Goal: Task Accomplishment & Management: Complete application form

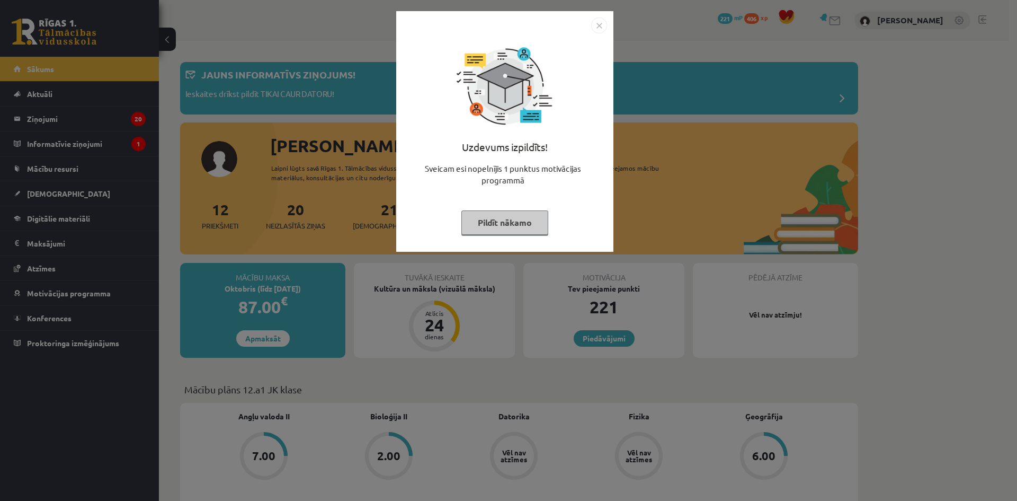
click at [504, 224] on button "Pildīt nākamo" at bounding box center [504, 222] width 87 height 24
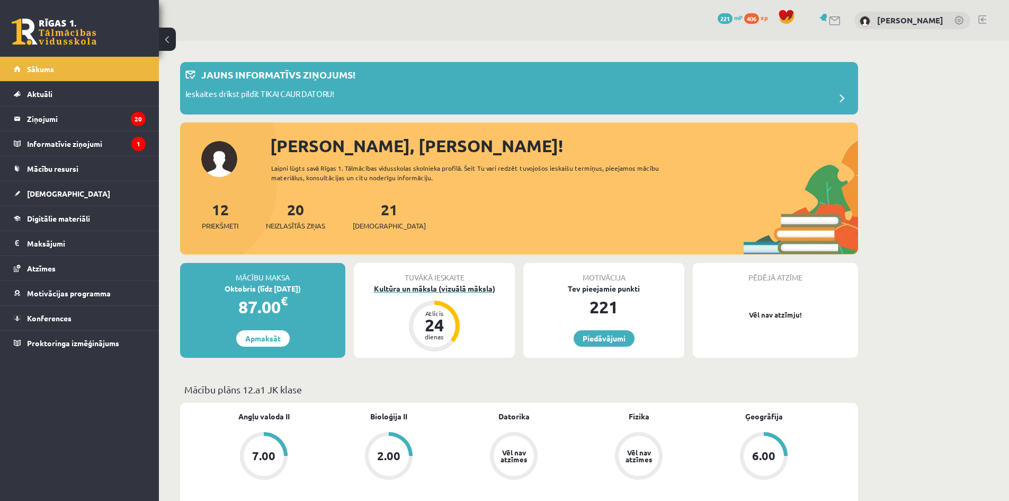
click at [452, 290] on div "Kultūra un māksla (vizuālā māksla)" at bounding box center [434, 288] width 161 height 11
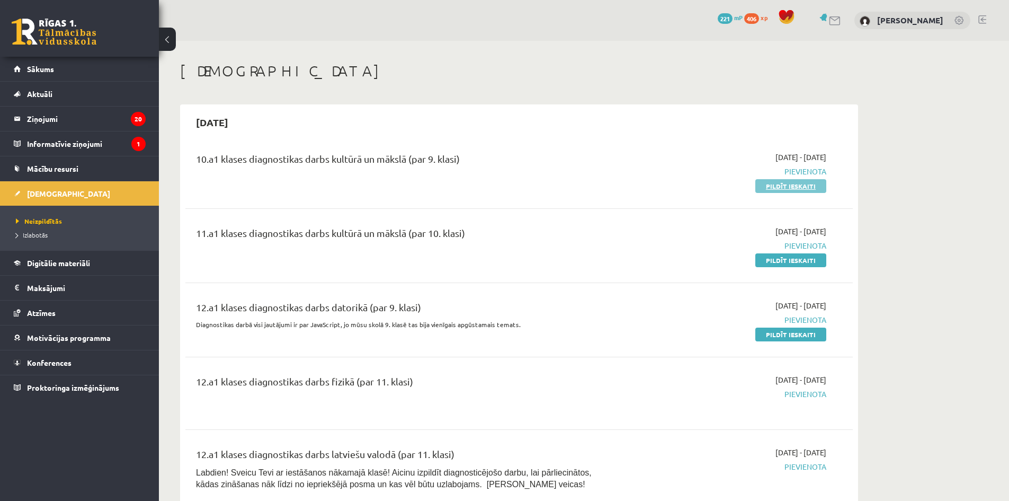
click at [809, 191] on link "Pildīt ieskaiti" at bounding box center [790, 186] width 71 height 14
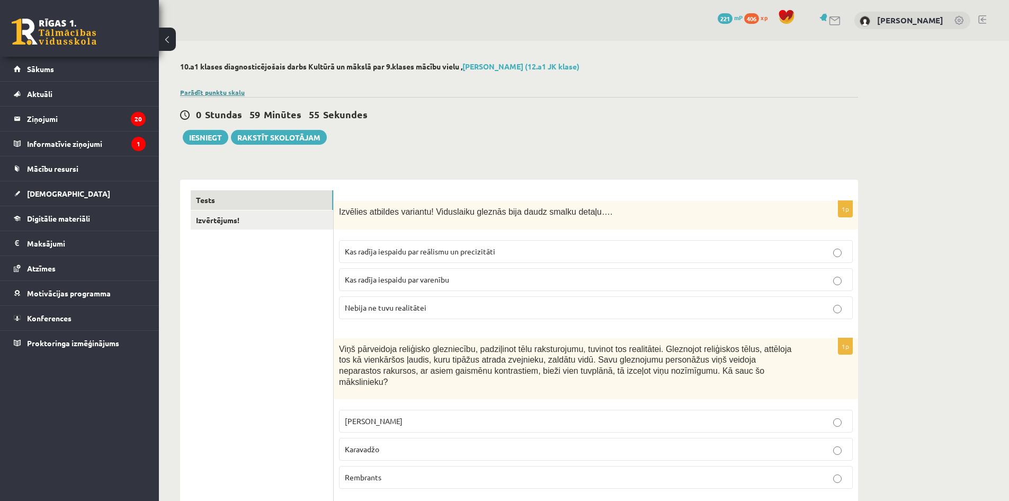
click at [218, 92] on link "Parādīt punktu skalu" at bounding box center [212, 92] width 65 height 8
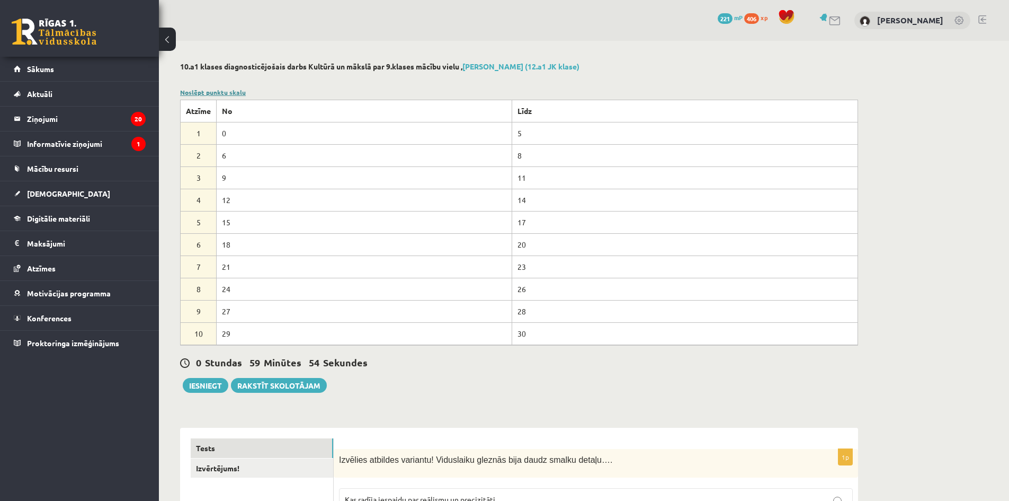
click at [218, 92] on link "Noslēpt punktu skalu" at bounding box center [213, 92] width 66 height 8
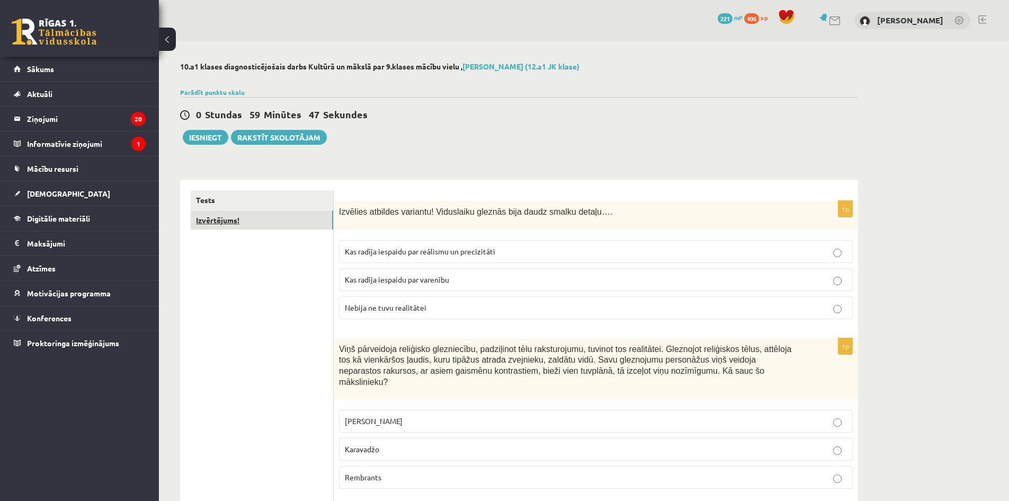
click at [222, 223] on link "Izvērtējums!" at bounding box center [262, 220] width 142 height 20
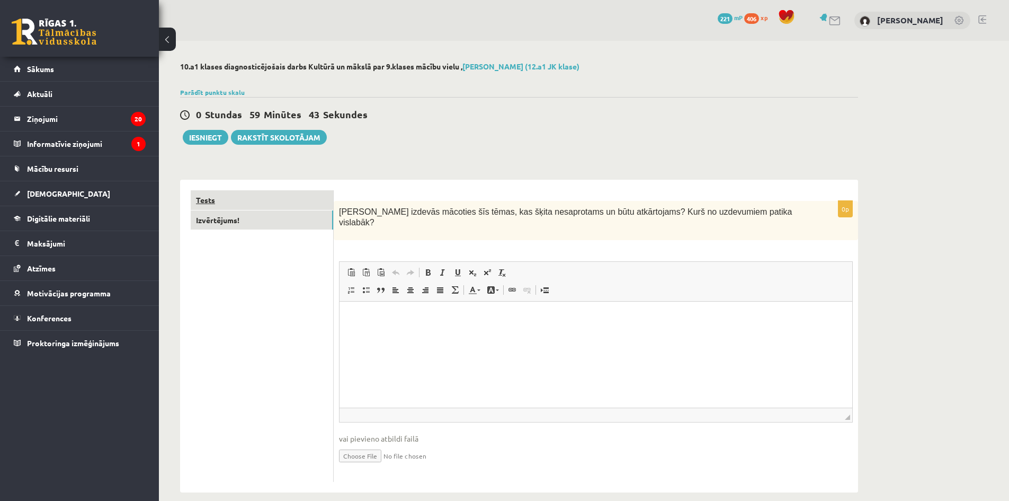
click at [229, 200] on link "Tests" at bounding box center [262, 200] width 142 height 20
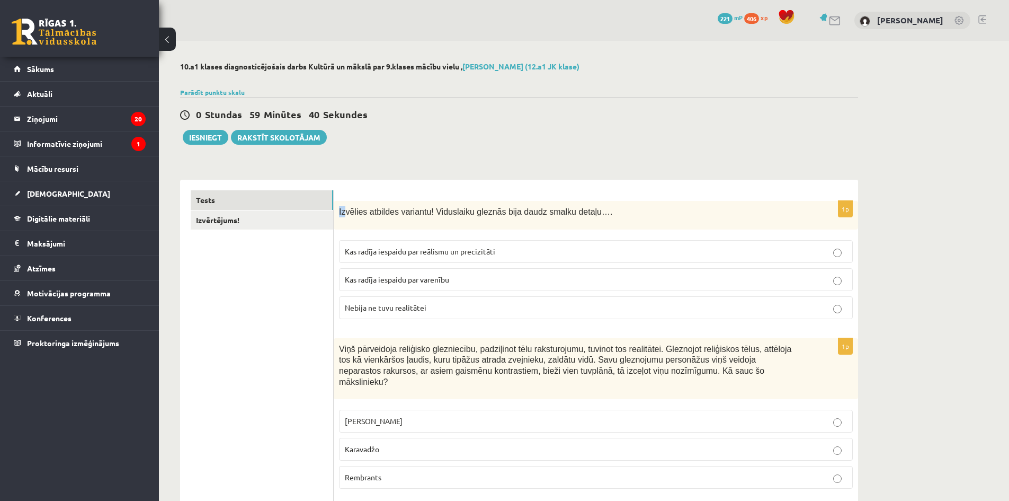
click at [343, 212] on span "Izvēlies atbildes variantu! Viduslaiku gleznās bija daudz smalku detaļu…." at bounding box center [475, 211] width 273 height 9
click at [382, 226] on div "Izvēlies atbildes variantu! Viduslaiku gleznās bija daudz smalku detaļu…." at bounding box center [596, 215] width 524 height 29
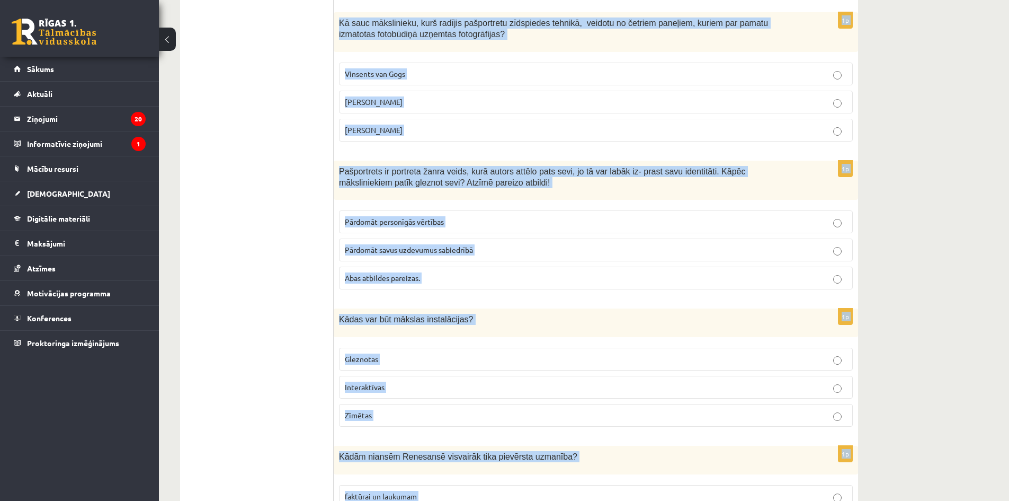
scroll to position [4625, 0]
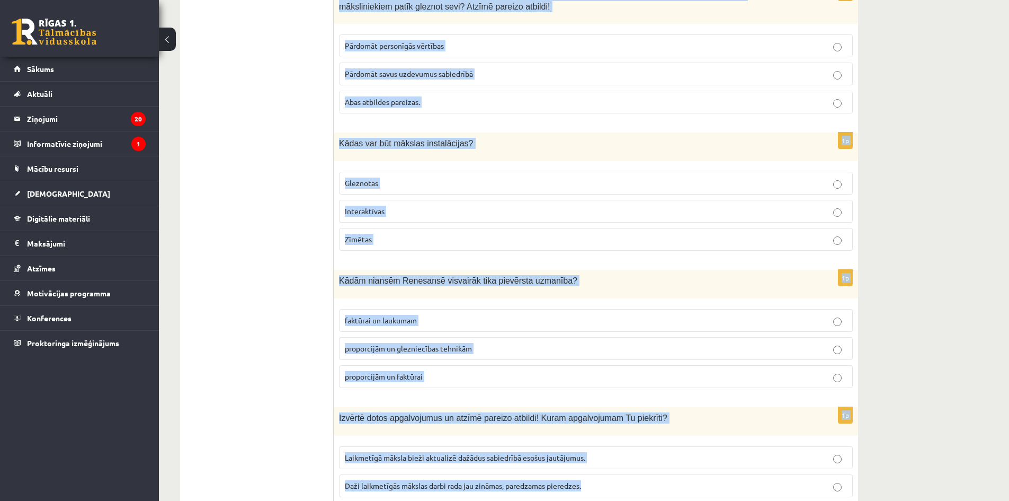
drag, startPoint x: 339, startPoint y: 208, endPoint x: 744, endPoint y: 470, distance: 482.9
copy form "Izvēlies atbildes variantu! Viduslaiku gleznās bija daudz smalku detaļu…. Kas r…"
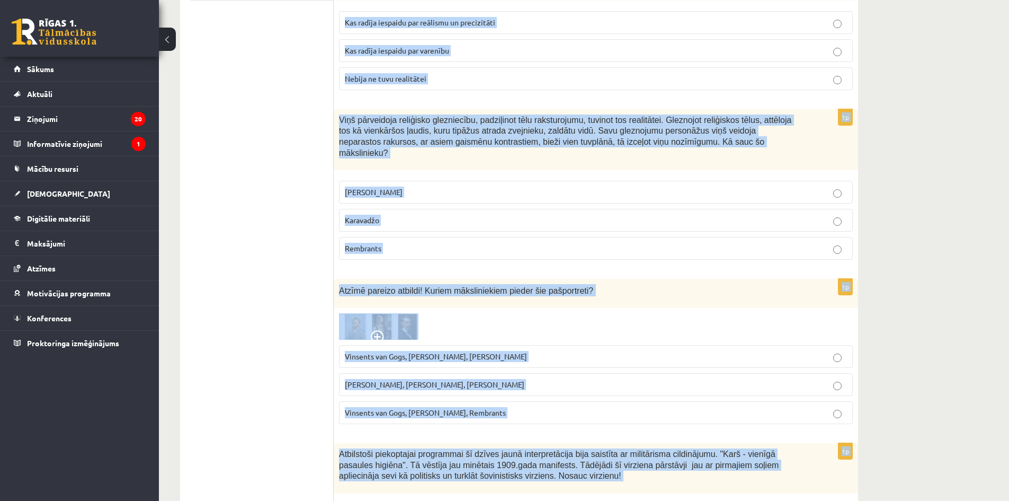
scroll to position [0, 0]
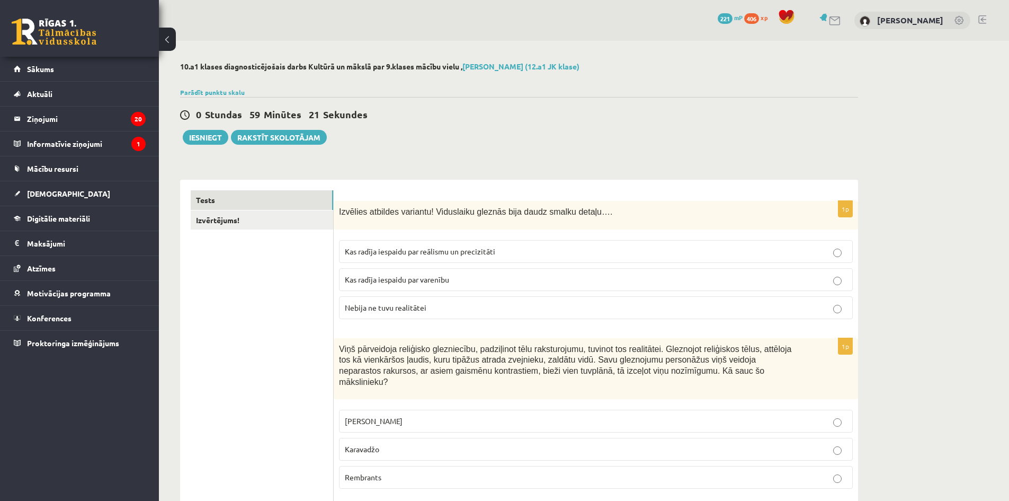
click at [401, 249] on span "Kas radīja iespaidu par reālismu un precizitāti" at bounding box center [420, 251] width 150 height 10
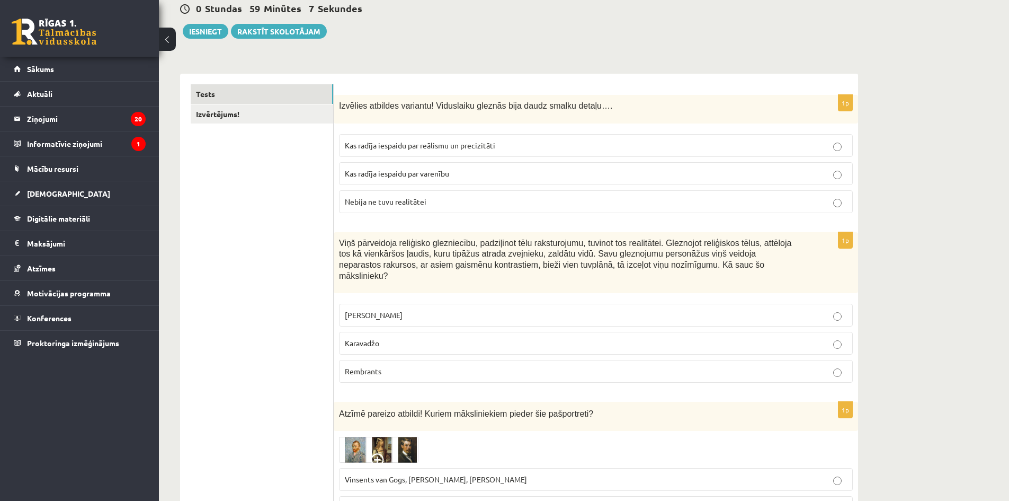
click at [407, 337] on p "Karavadžo" at bounding box center [596, 342] width 502 height 11
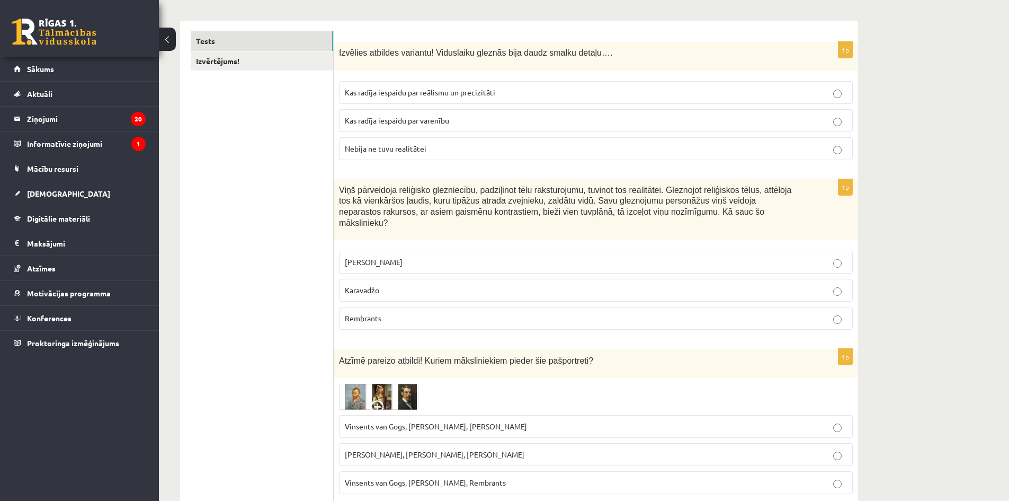
scroll to position [318, 0]
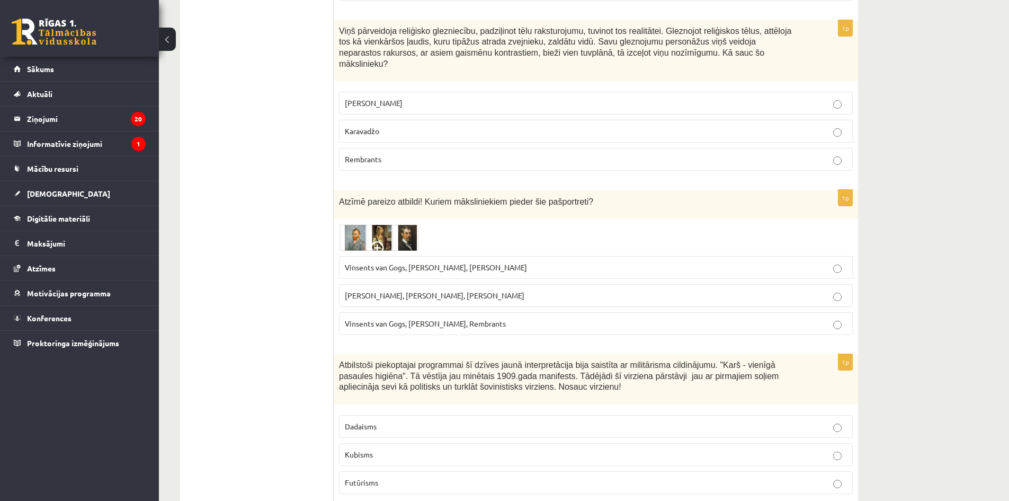
click at [422, 262] on span "Vinsents van Gogs, Albrehts Dīrers, Janis Rozentāls" at bounding box center [436, 267] width 182 height 10
drag, startPoint x: 445, startPoint y: 317, endPoint x: 433, endPoint y: 273, distance: 46.0
click at [445, 318] on p "Vinsents van Gogs, Kārlis Padegs, Rembrants" at bounding box center [596, 323] width 502 height 11
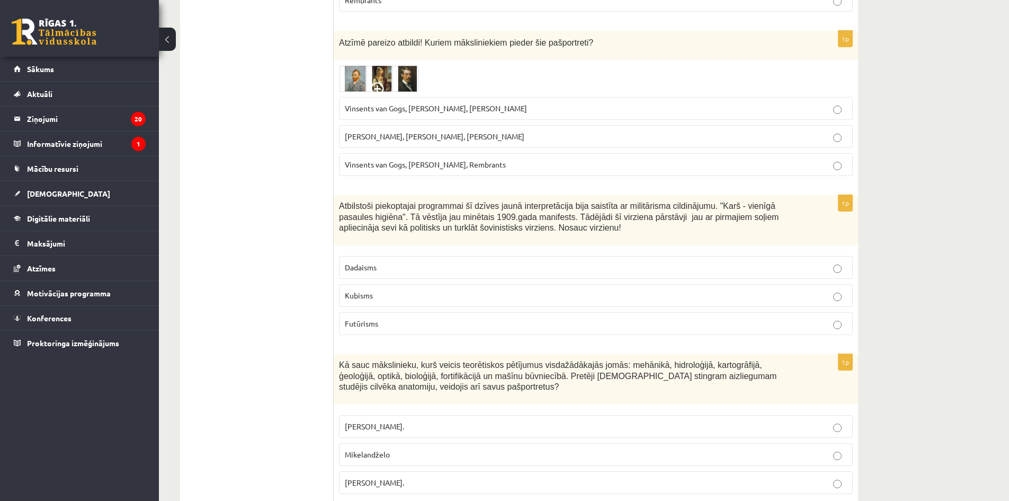
click at [408, 323] on label "Futūrisms" at bounding box center [596, 323] width 514 height 23
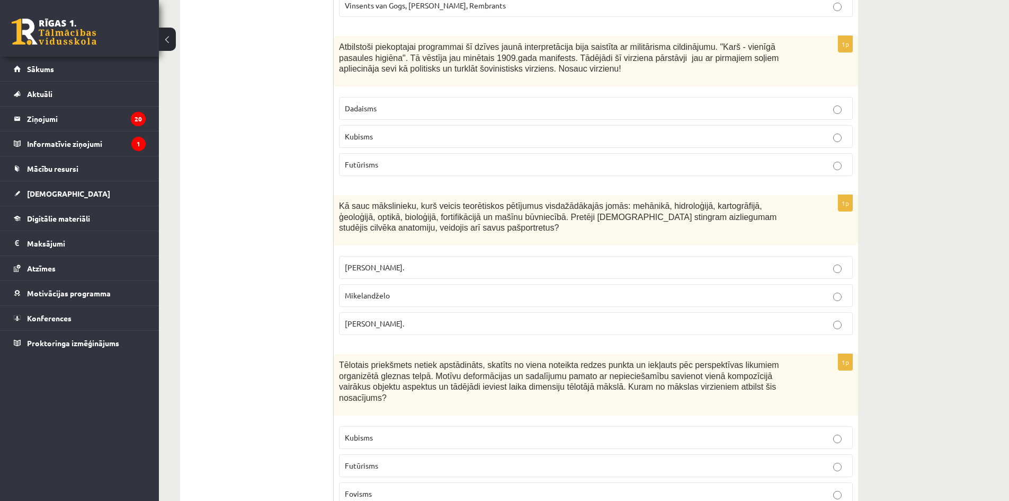
click at [420, 318] on p "Leonardo da Vinči." at bounding box center [596, 323] width 502 height 11
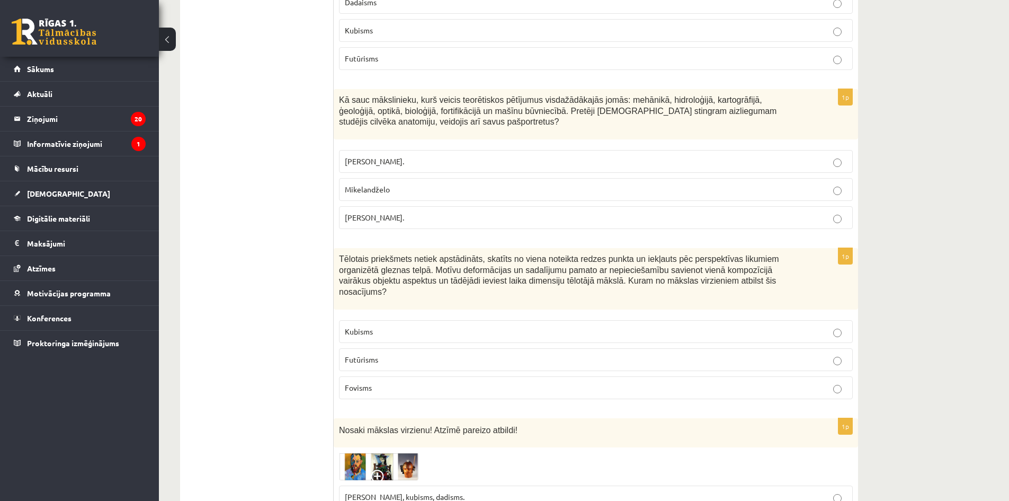
click at [408, 326] on p "Kubisms" at bounding box center [596, 331] width 502 height 11
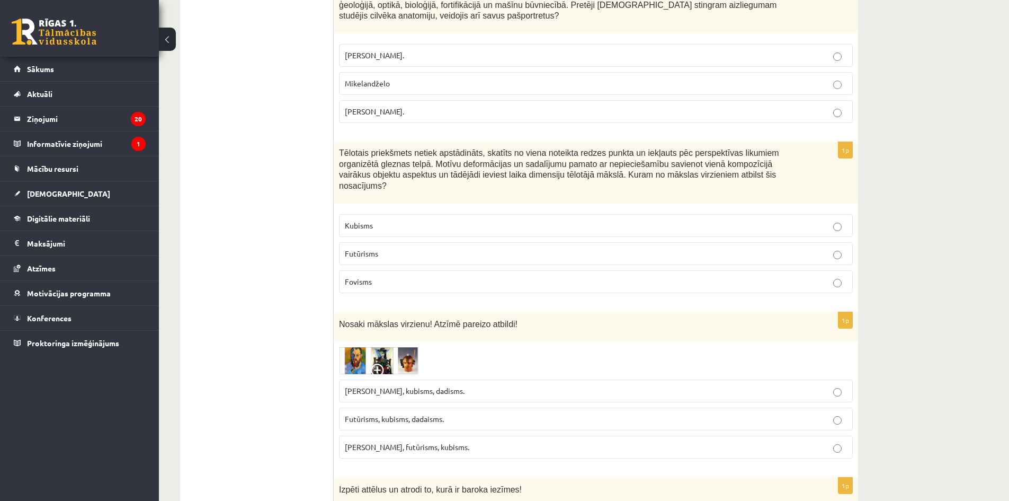
scroll to position [900, 0]
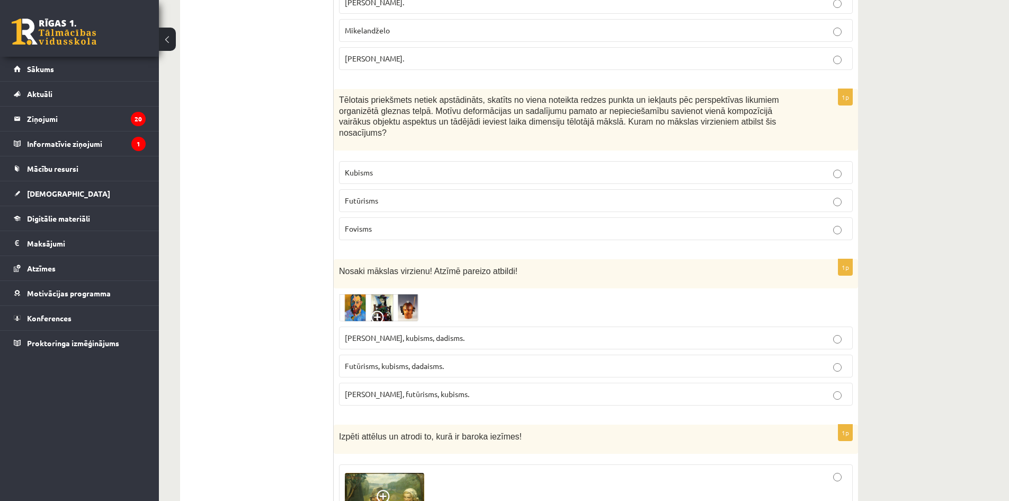
click at [462, 388] on p "Fovisms, futūrisms, kubisms." at bounding box center [596, 393] width 502 height 11
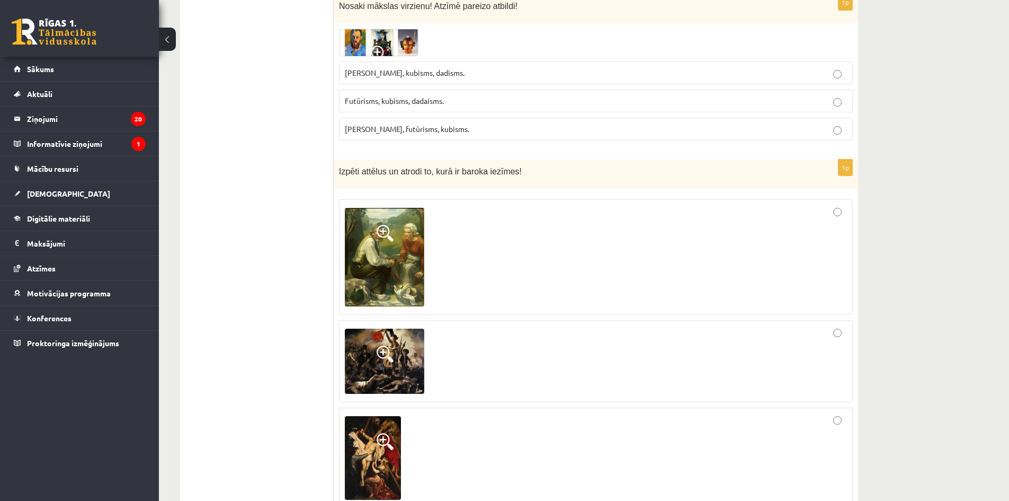
scroll to position [1218, 0]
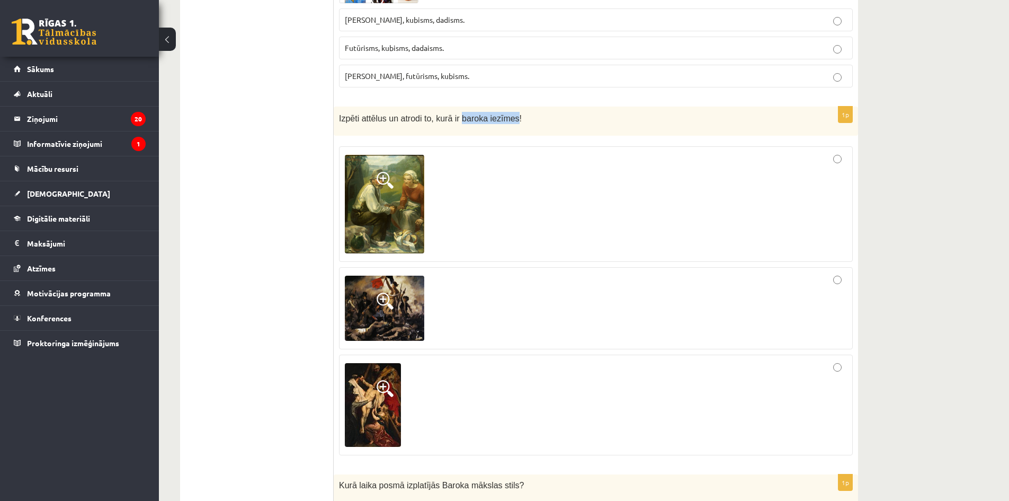
drag, startPoint x: 453, startPoint y: 96, endPoint x: 505, endPoint y: 96, distance: 52.4
click at [505, 114] on span "Izpēti attēlus un atrodi to, kurā ir baroka iezīmes!" at bounding box center [430, 118] width 183 height 9
copy span "baroka iezīmes"
click at [617, 362] on div at bounding box center [596, 404] width 502 height 89
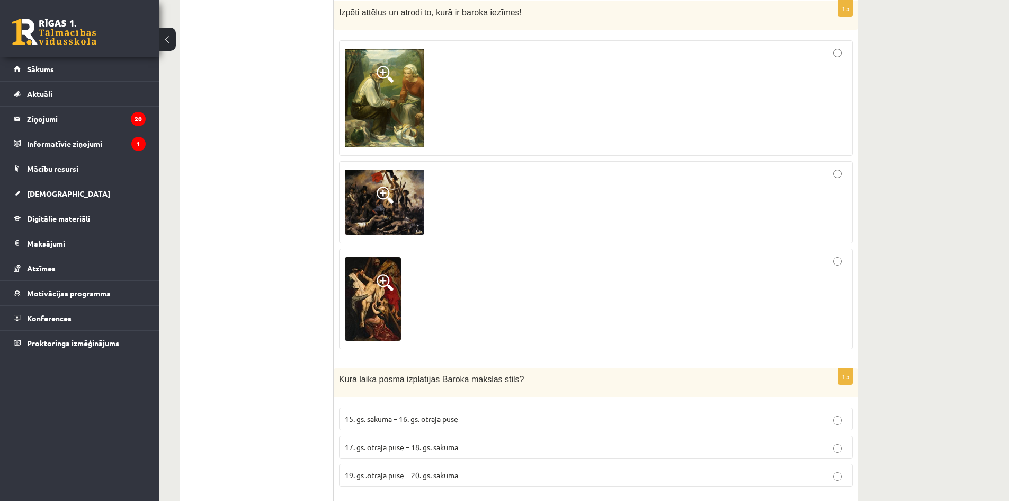
scroll to position [1430, 0]
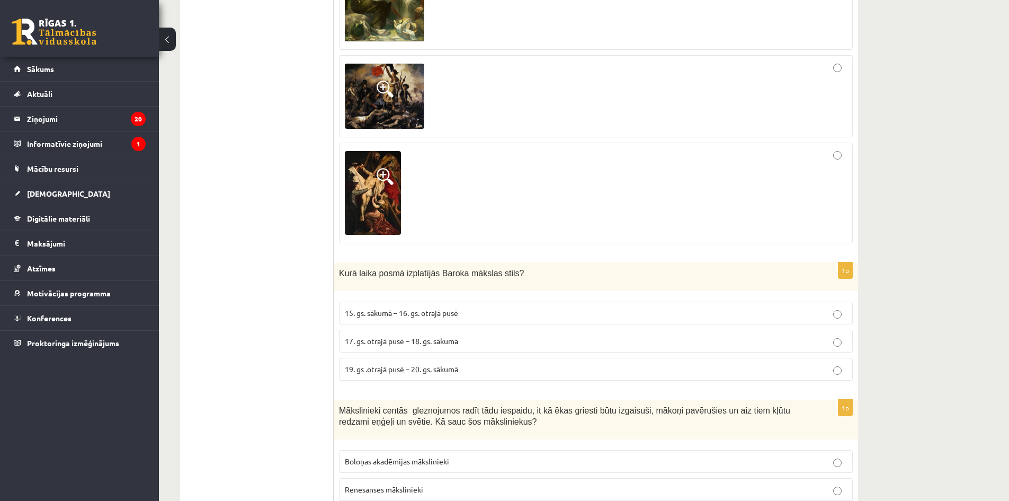
click at [402, 336] on span "17. gs. otrajā pusē – 18. gs. sākumā" at bounding box center [401, 341] width 113 height 10
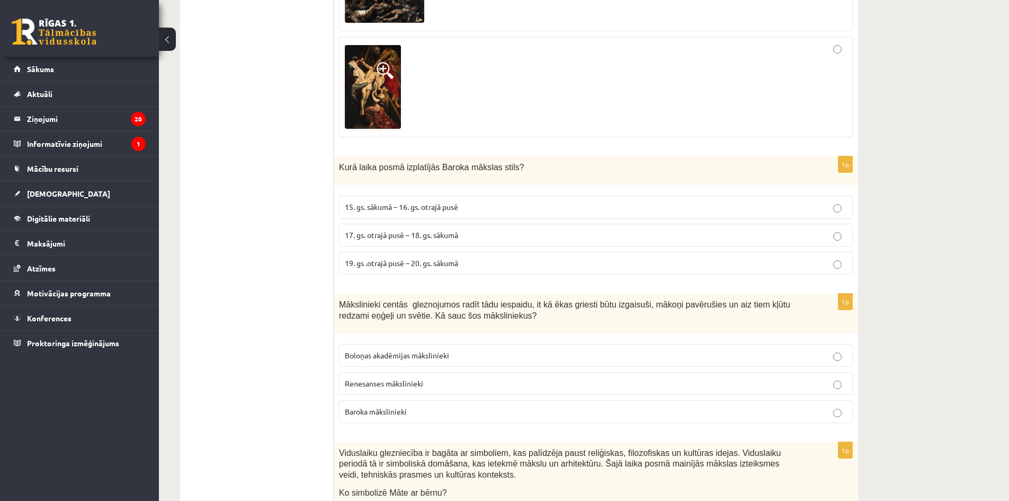
scroll to position [1589, 0]
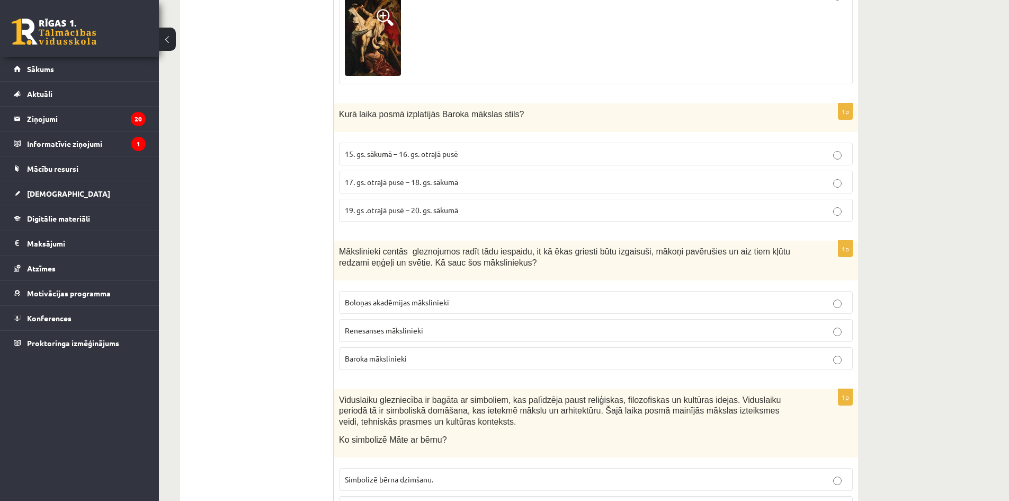
click at [439, 353] on p "Baroka mākslinieki" at bounding box center [596, 358] width 502 height 11
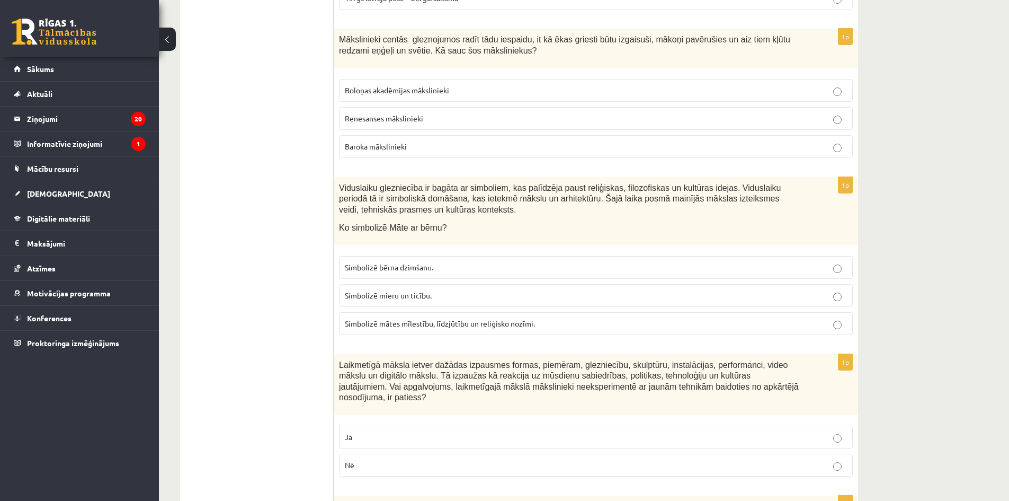
click at [436, 318] on span "Simbolizē mātes mīlestību, līdzjūtību un reliģisko nozīmi." at bounding box center [440, 323] width 190 height 10
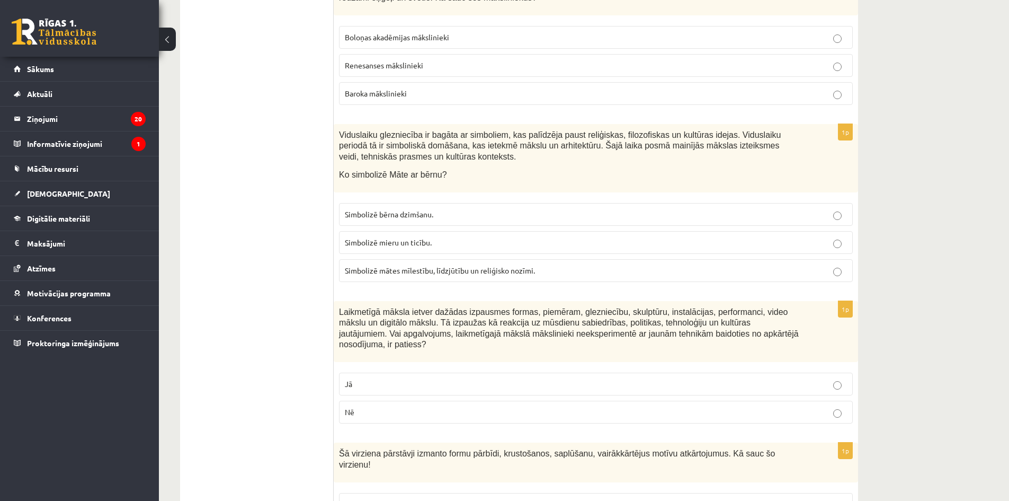
click at [443, 406] on p "Nē" at bounding box center [596, 411] width 502 height 11
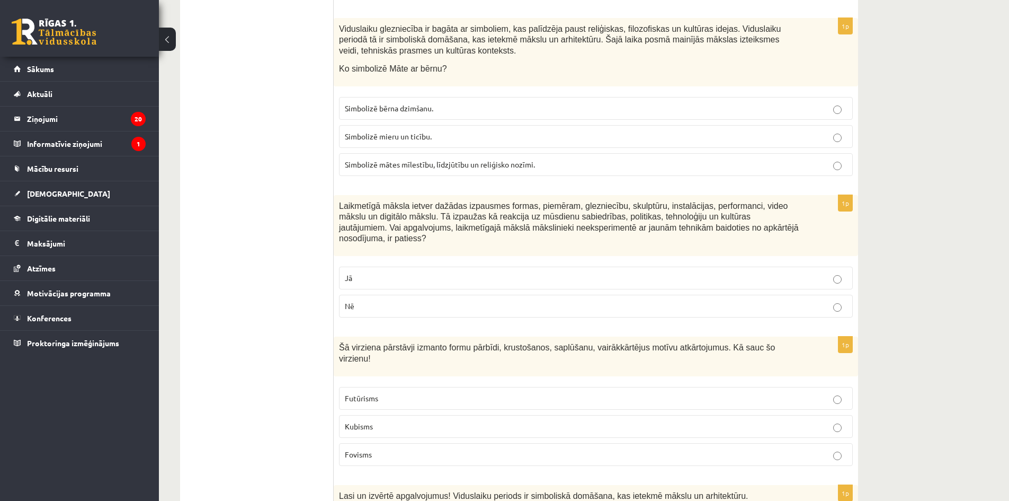
click at [444, 421] on p "Kubisms" at bounding box center [596, 426] width 502 height 11
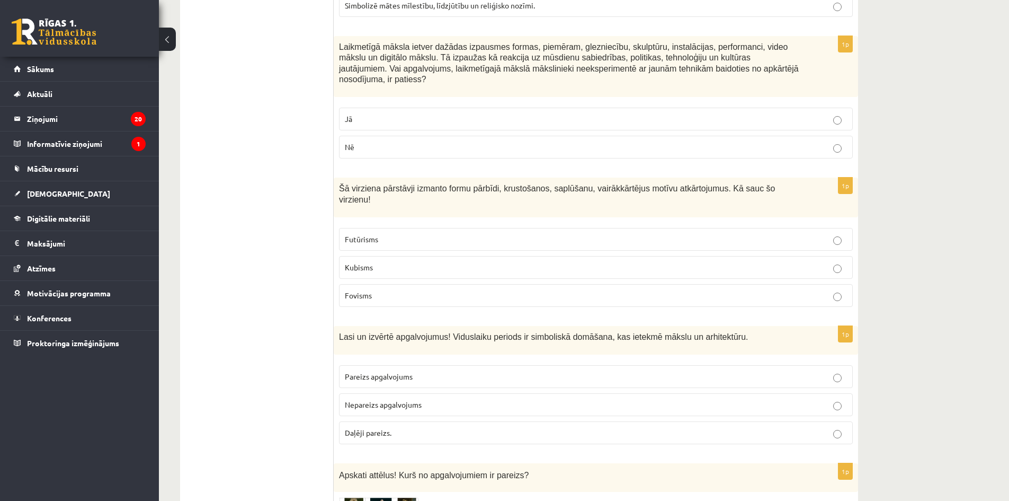
click at [419, 365] on label "Pareizs apgalvojums" at bounding box center [596, 376] width 514 height 23
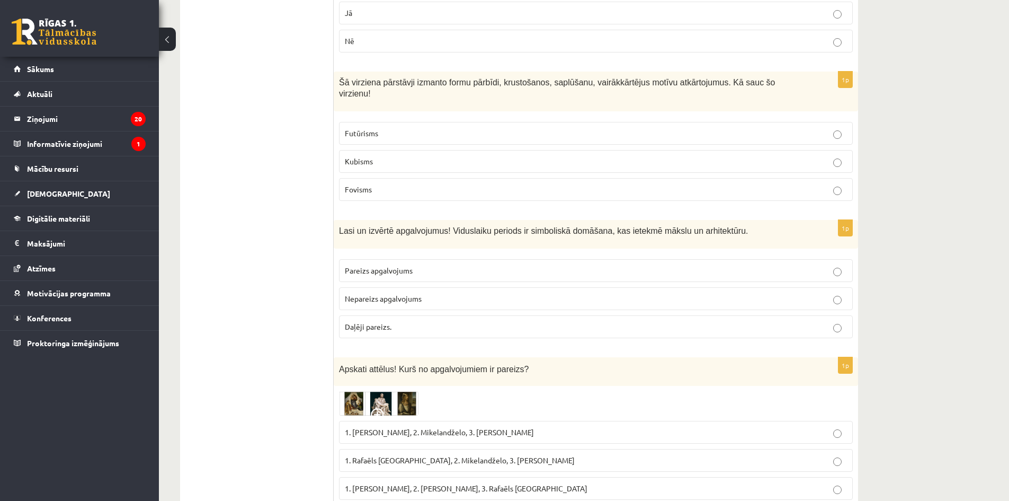
click at [450, 455] on span "1. Rafaēls Sancio da Urbīno, 2. Mikelandželo, 3. Albrehts Dīrers" at bounding box center [460, 460] width 230 height 10
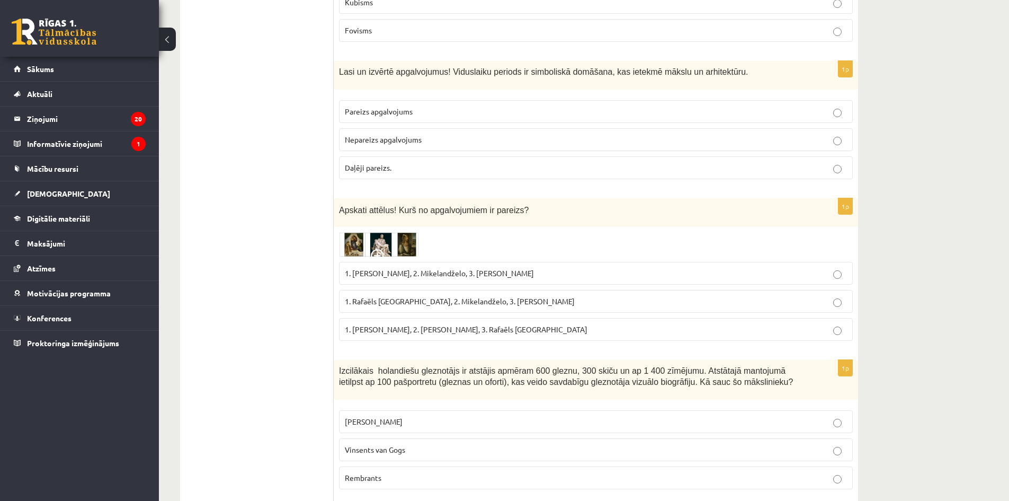
click at [432, 416] on p "Leonardo da Vinči" at bounding box center [596, 421] width 502 height 11
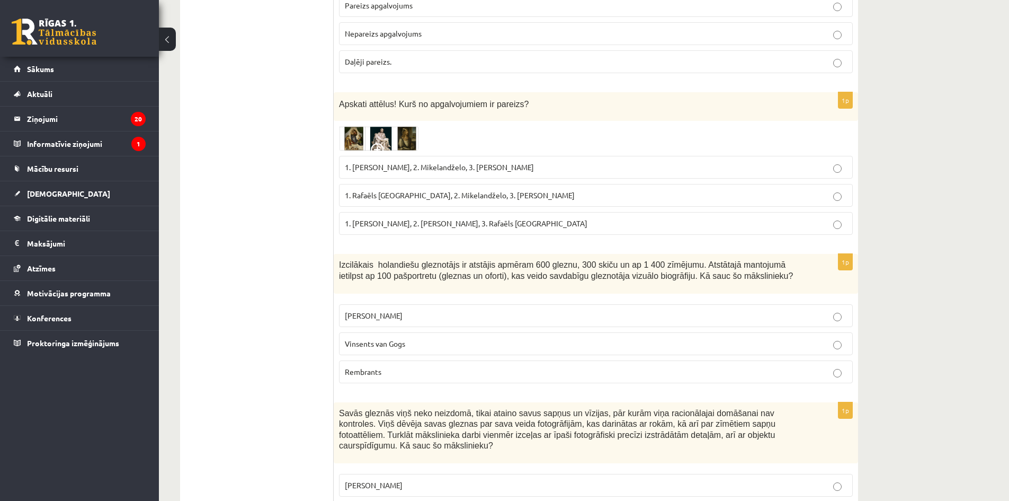
scroll to position [2543, 0]
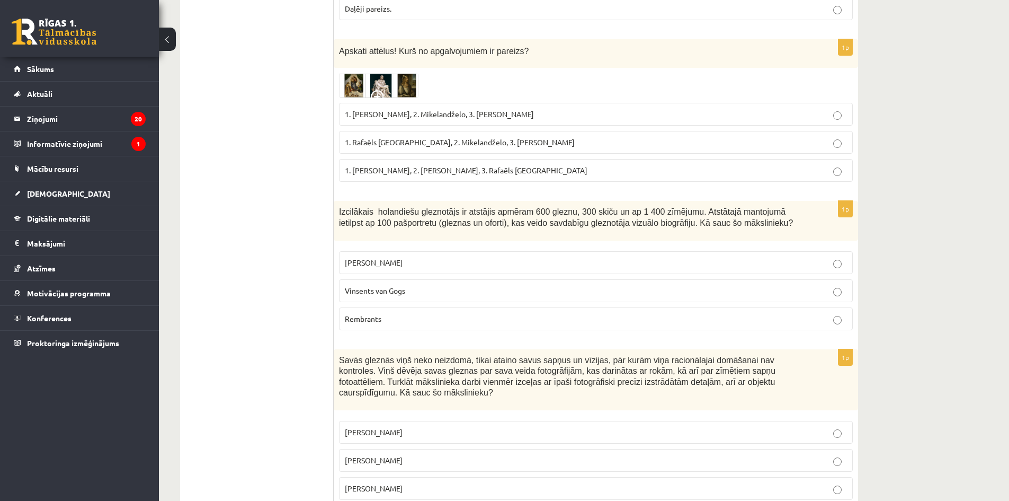
click at [434, 426] on p "Pablo Pikaso" at bounding box center [596, 431] width 502 height 11
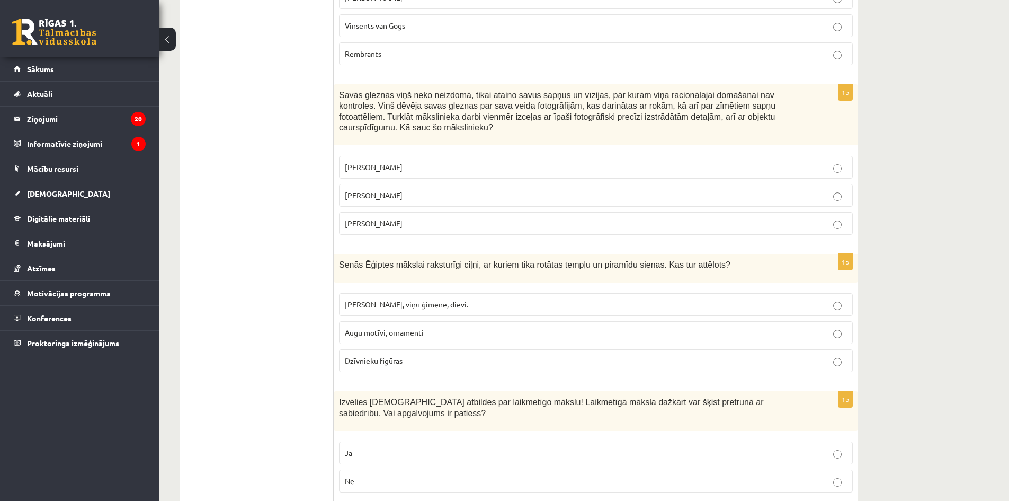
scroll to position [2754, 0]
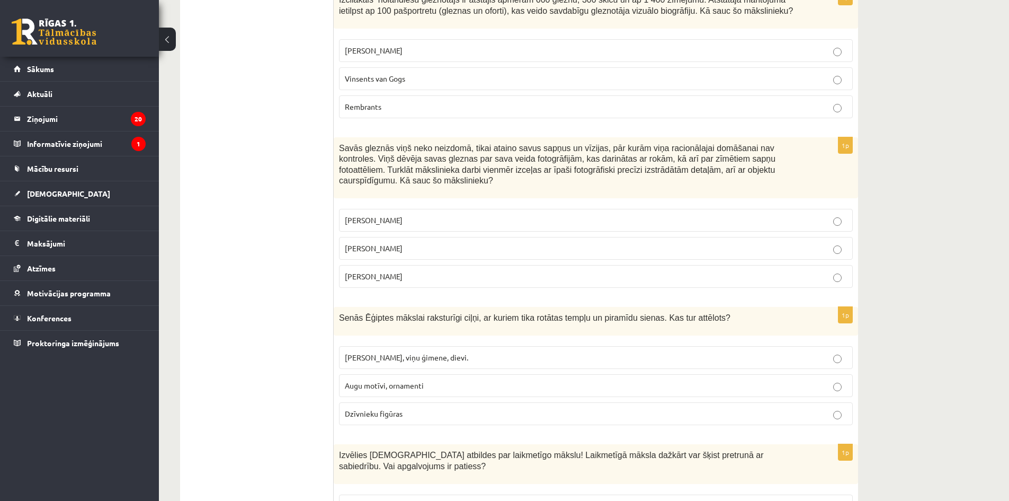
click at [433, 352] on p "Faraoni, viņu ģimene, dievi." at bounding box center [596, 357] width 502 height 11
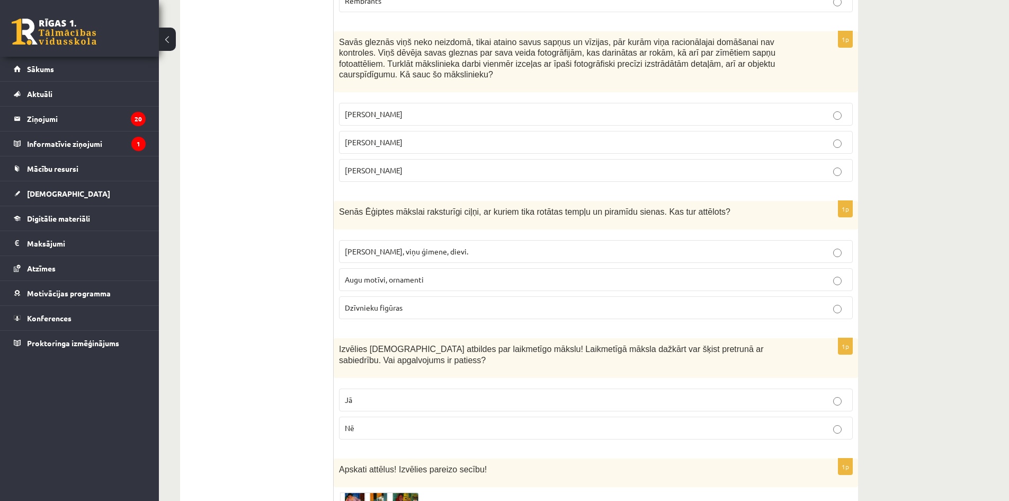
click at [417, 394] on p "Jā" at bounding box center [596, 399] width 502 height 11
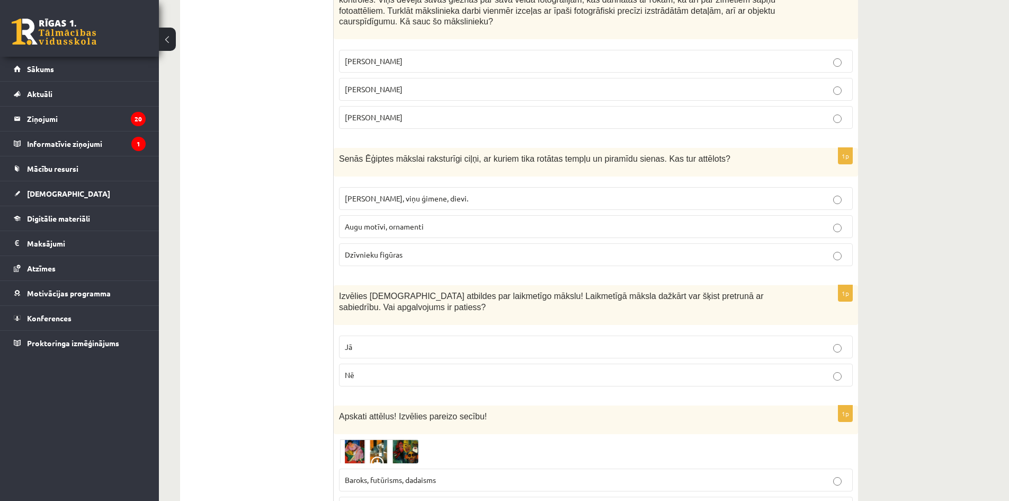
scroll to position [3019, 0]
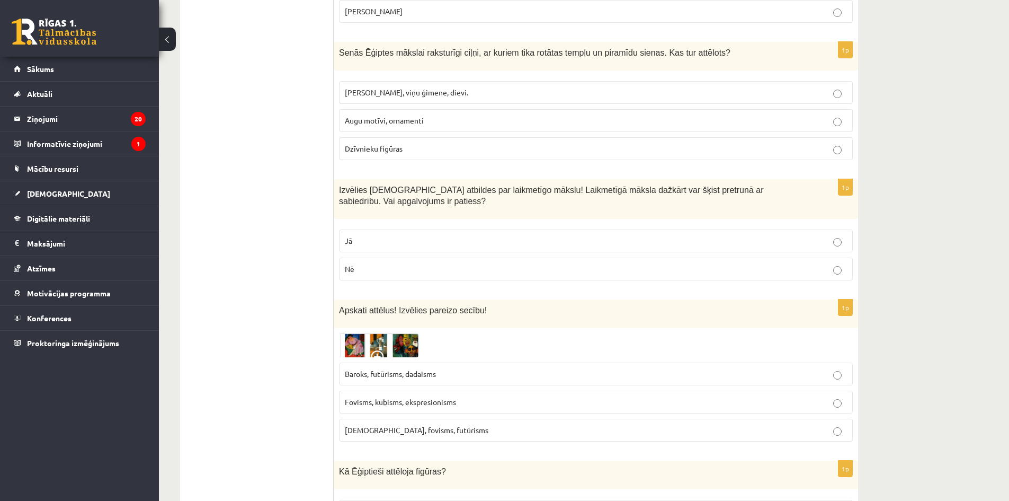
click at [485, 396] on p "Fovisms, kubisms, ekspresionisms" at bounding box center [596, 401] width 502 height 11
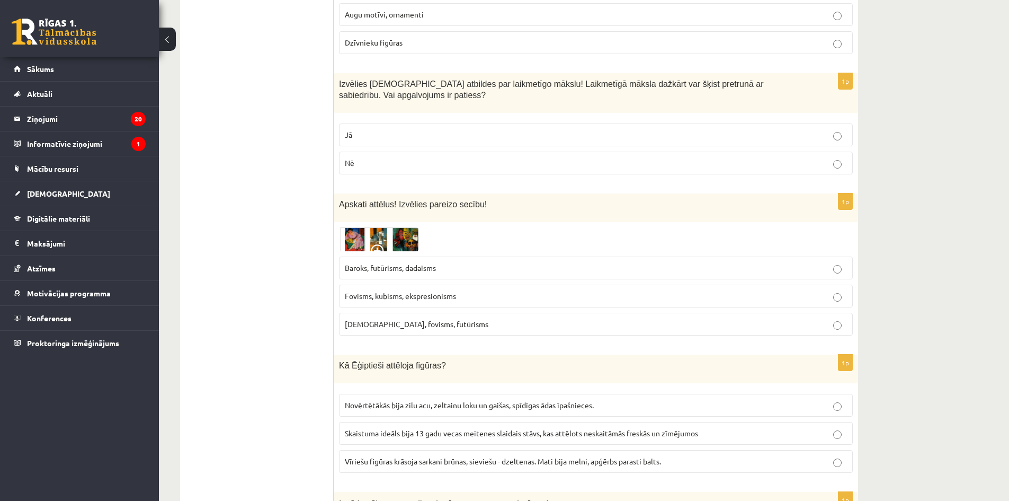
click at [474, 318] on p "Kubisms, fovisms, futūrisms" at bounding box center [596, 323] width 502 height 11
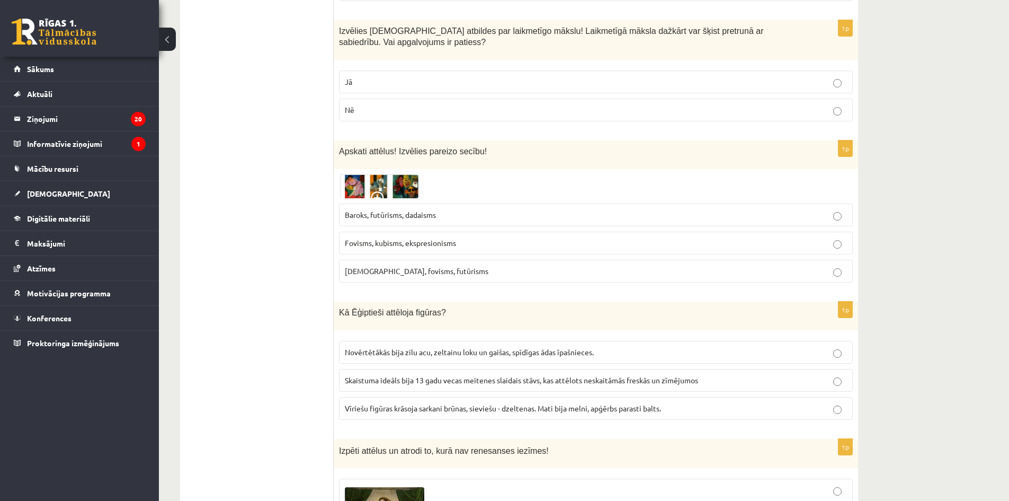
scroll to position [3231, 0]
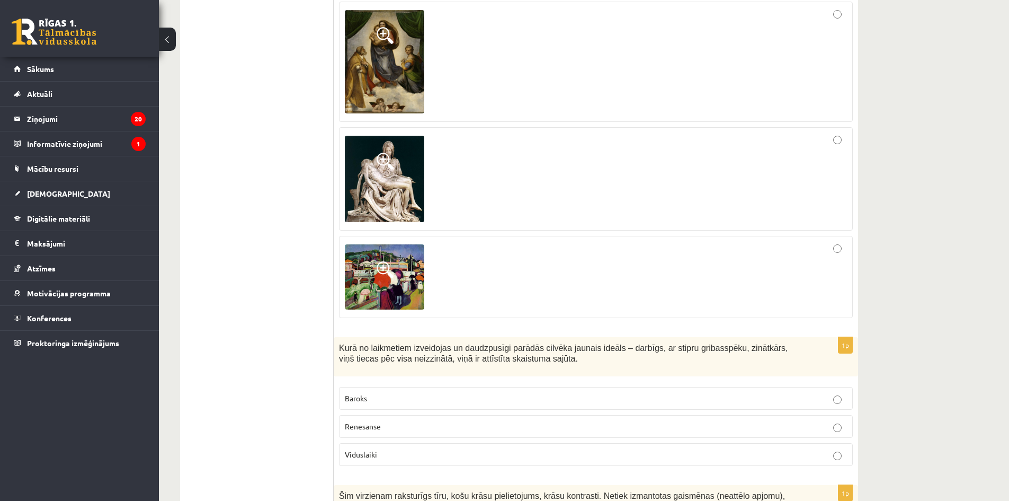
click at [413, 421] on p "Renesanse" at bounding box center [596, 426] width 502 height 11
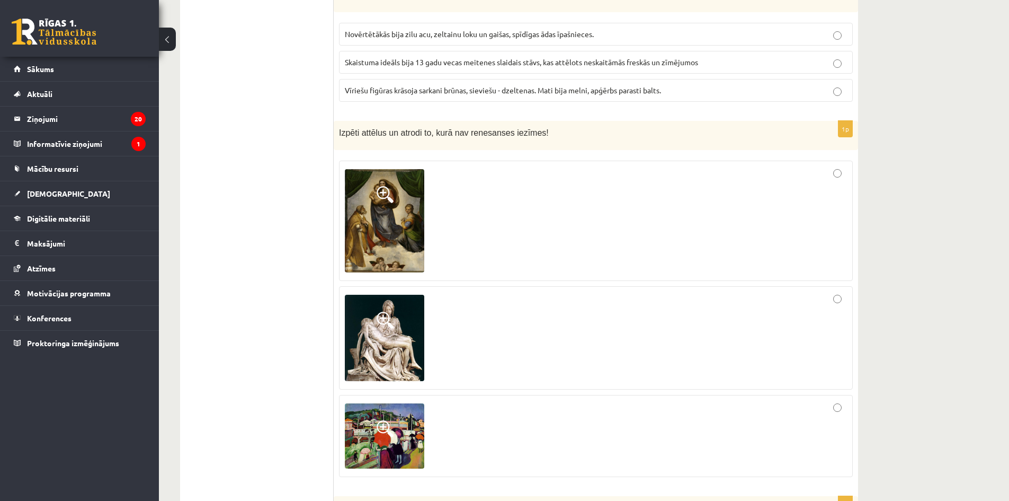
scroll to position [3390, 0]
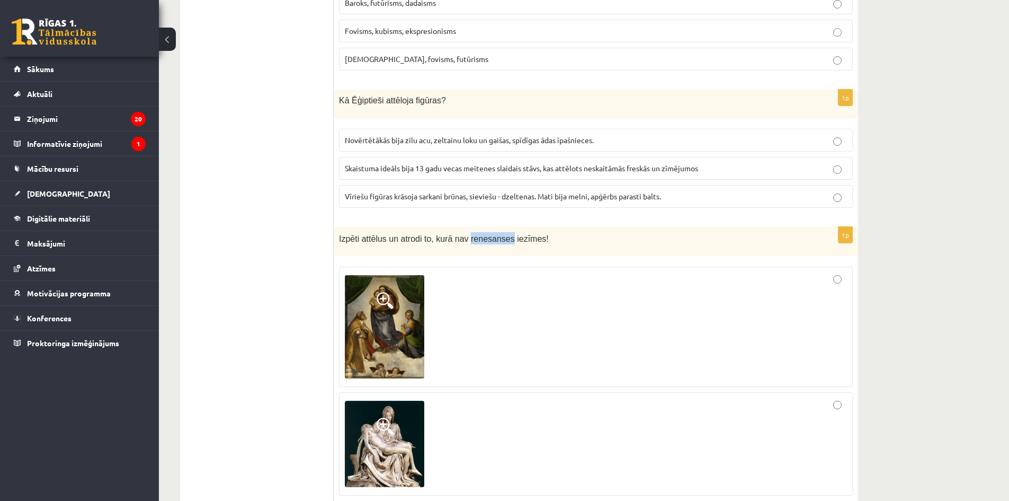
drag, startPoint x: 461, startPoint y: 185, endPoint x: 500, endPoint y: 185, distance: 39.2
click at [500, 234] on span "Izpēti attēlus un atrodi to, kurā nav renesanses iezīmes!" at bounding box center [444, 238] width 210 height 9
copy span "renesanses"
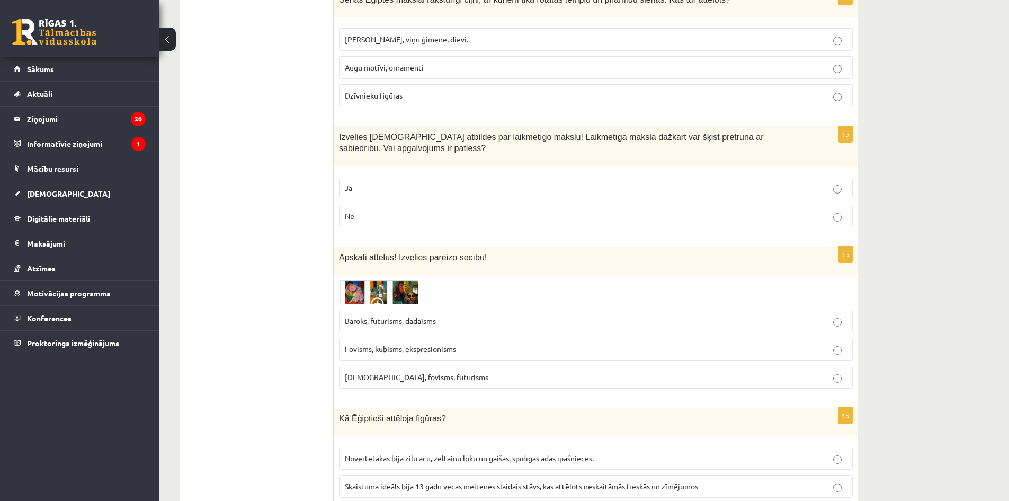
scroll to position [3284, 0]
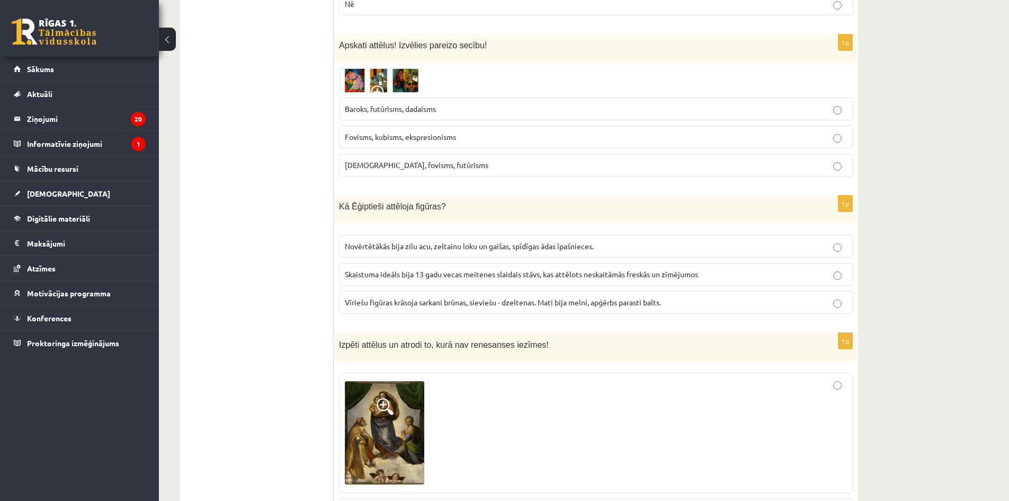
click at [418, 269] on span "Skaistuma ideāls bija 13 gadu vecas meitenes slaidais stāvs, kas attēlots neska…" at bounding box center [521, 274] width 353 height 10
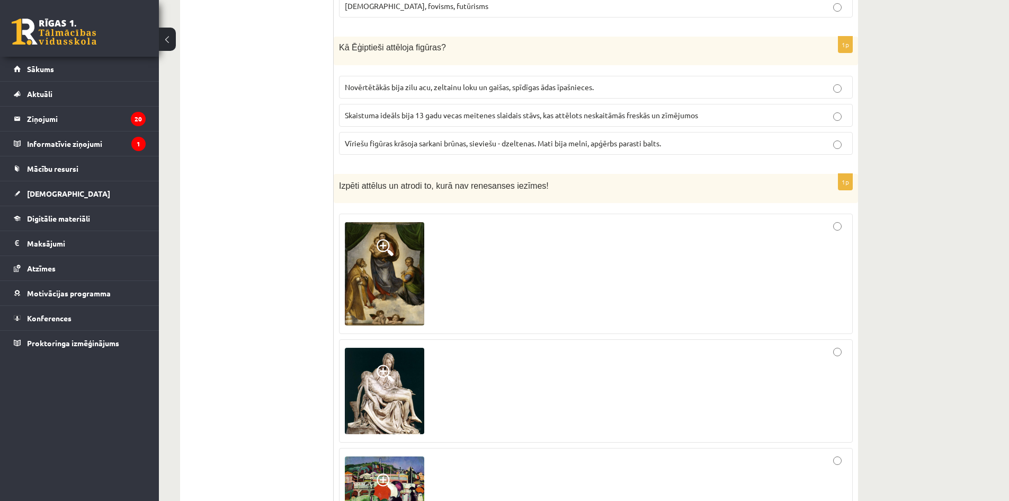
click at [833, 219] on div at bounding box center [596, 273] width 502 height 109
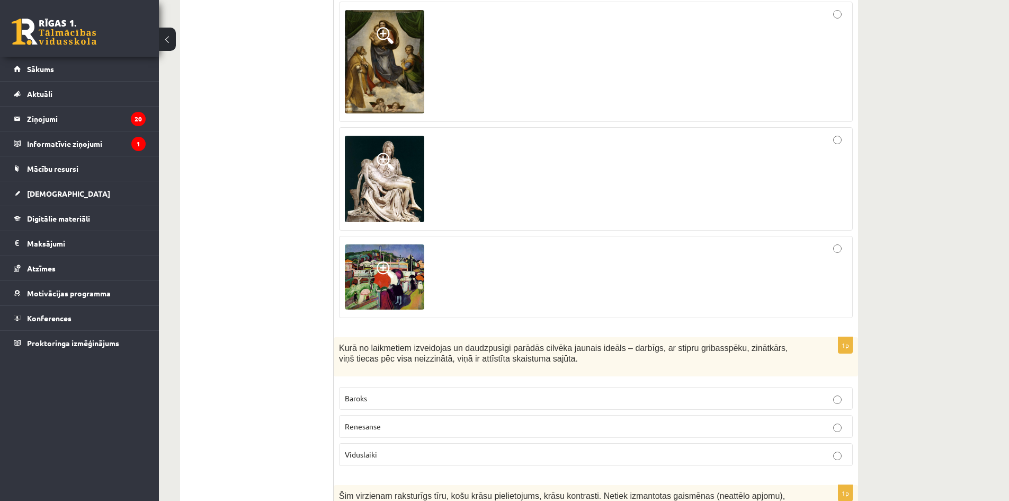
scroll to position [3867, 0]
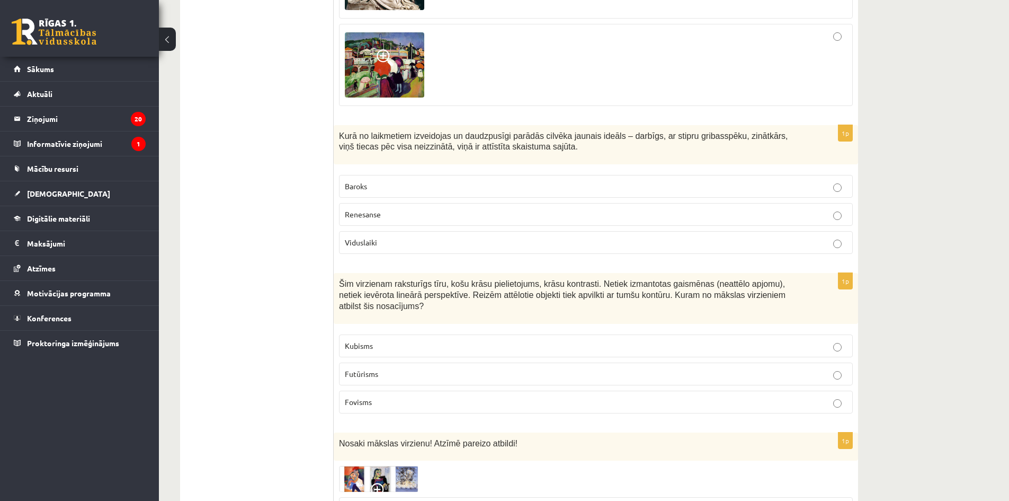
click at [532, 362] on label "Futūrisms" at bounding box center [596, 373] width 514 height 23
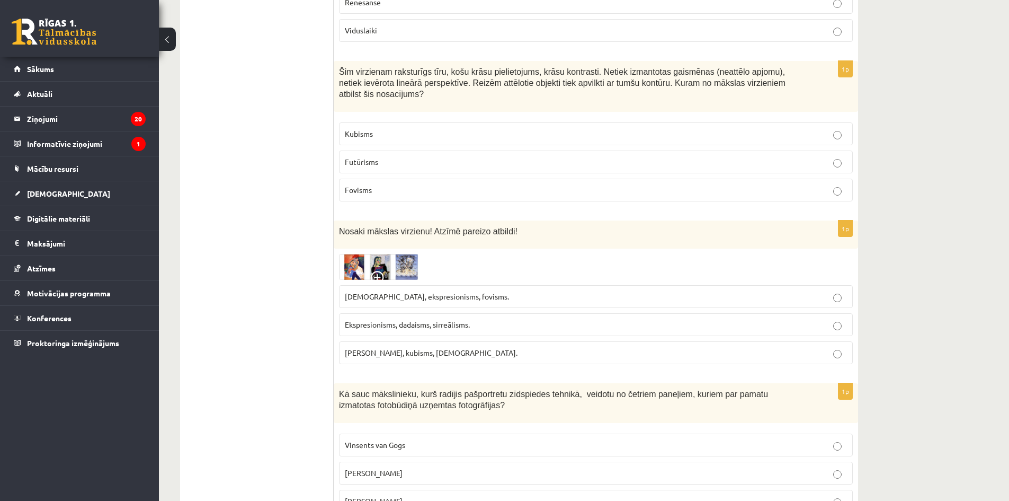
click at [488, 319] on p "Ekspresionisms, dadaisms, sirreālisms." at bounding box center [596, 324] width 502 height 11
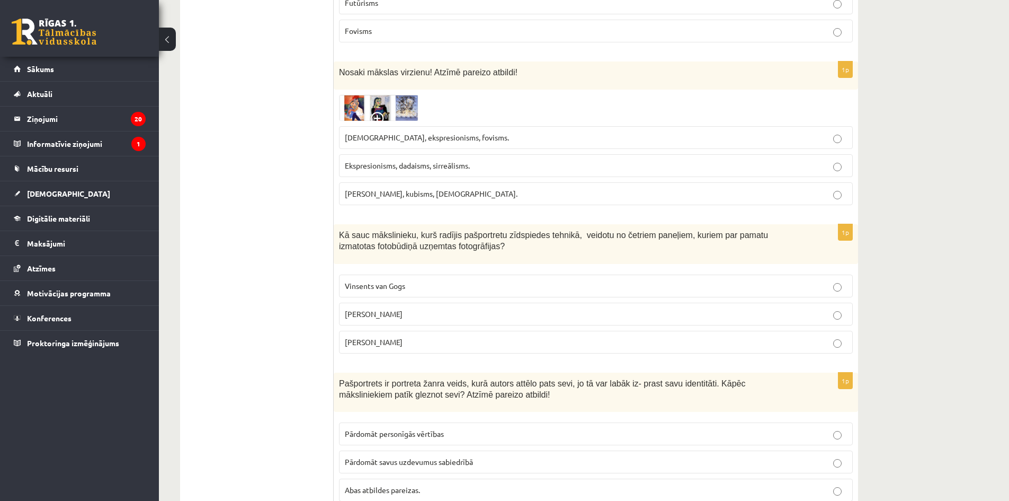
scroll to position [4185, 0]
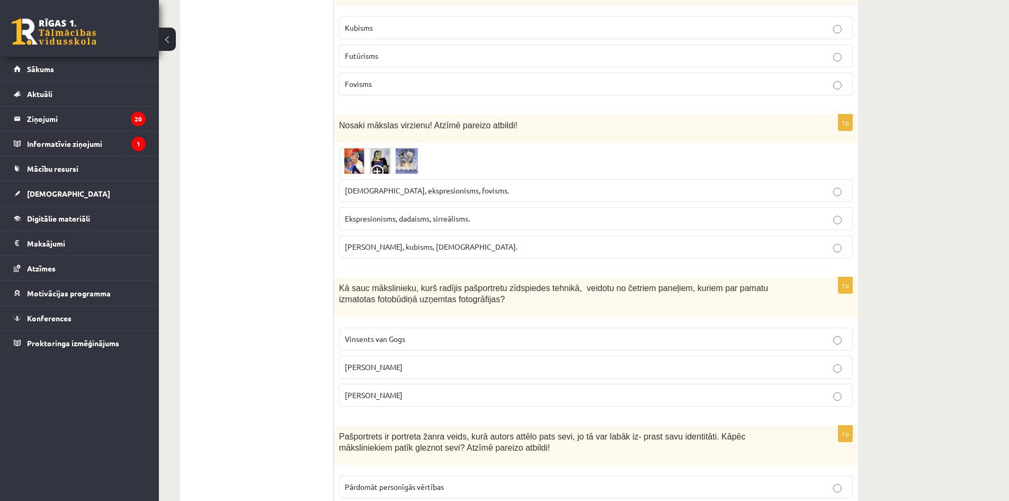
click at [441, 185] on span "Sirreālisms, ekspresionisms, fovisms." at bounding box center [427, 190] width 164 height 10
drag, startPoint x: 402, startPoint y: 288, endPoint x: 401, endPoint y: 305, distance: 17.0
click at [402, 322] on fieldset "Vinsents van Gogs Endijs Vorhols Miervaldis Polis" at bounding box center [596, 365] width 514 height 87
click at [405, 355] on label "Endijs Vorhols" at bounding box center [596, 366] width 514 height 23
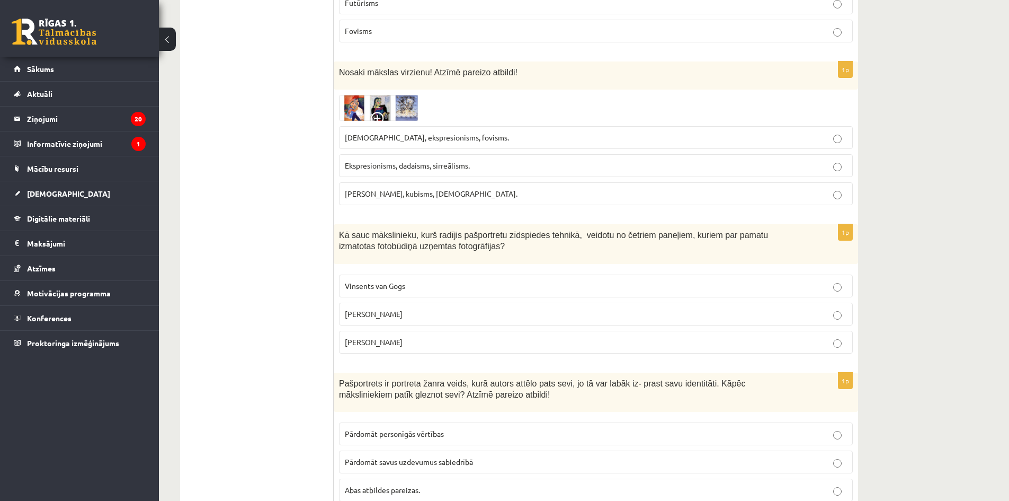
click at [397, 485] on span "Abas atbildes pareizas." at bounding box center [382, 490] width 75 height 10
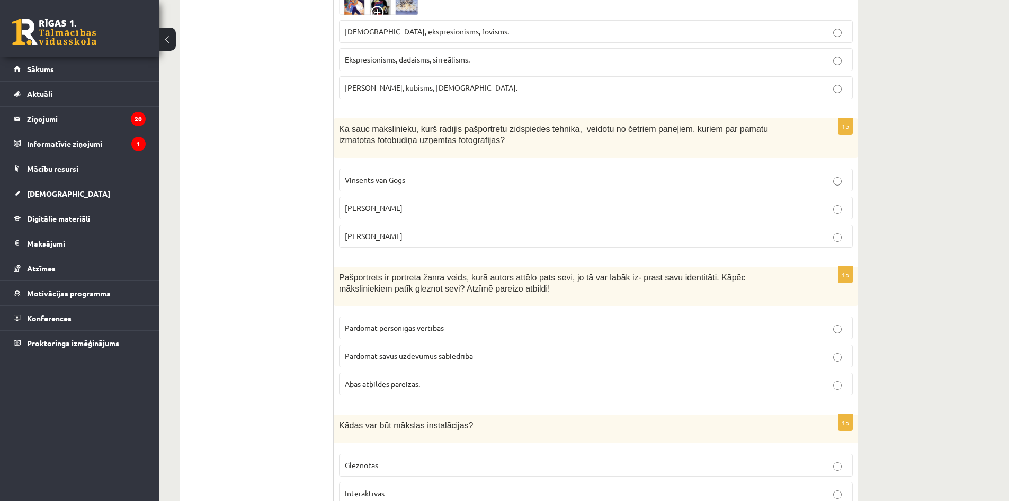
scroll to position [4396, 0]
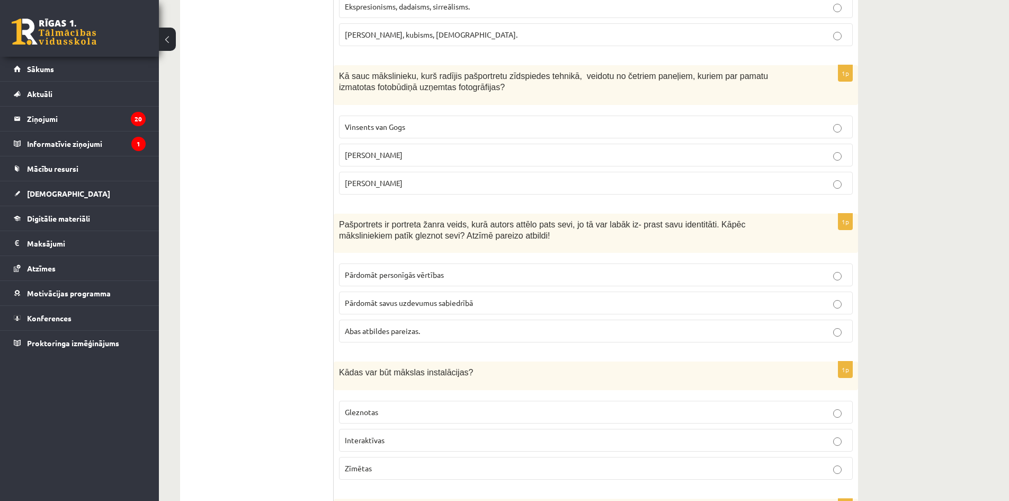
click at [397, 429] on label "Interaktīvas" at bounding box center [596, 440] width 514 height 23
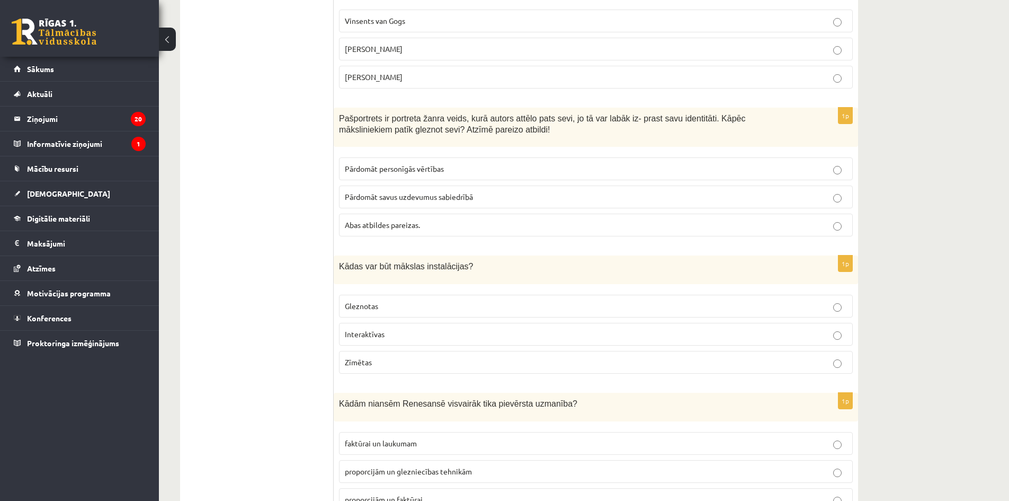
click at [430, 466] on span "proporcijām un glezniecības tehnikām" at bounding box center [408, 471] width 127 height 10
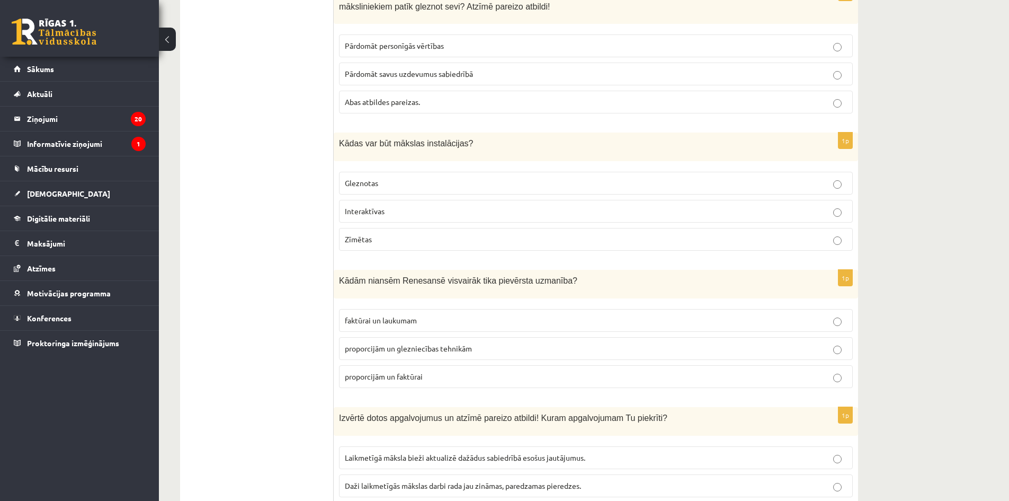
click at [414, 474] on label "Daži laikmetīgās mākslas darbi rada jau zināmas, paredzamas pieredzes." at bounding box center [596, 485] width 514 height 23
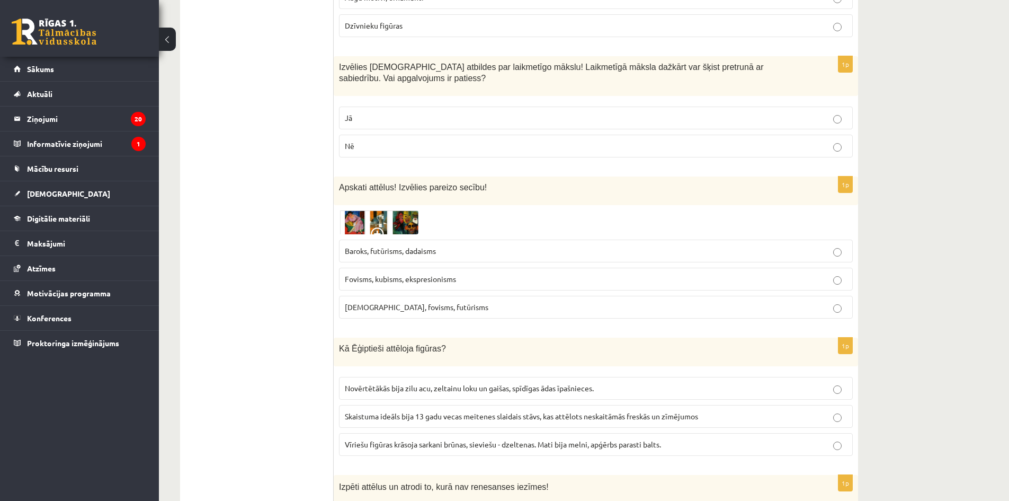
scroll to position [2824, 0]
